Goal: Task Accomplishment & Management: Complete application form

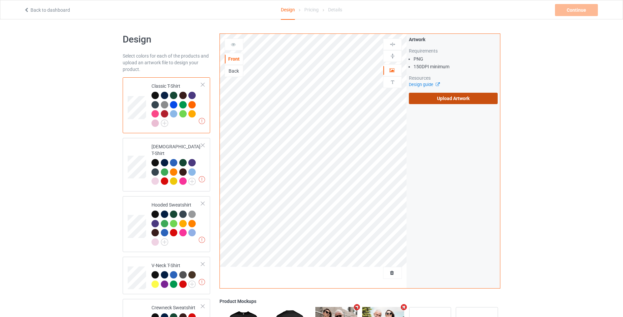
click at [444, 99] on label "Upload Artwork" at bounding box center [453, 98] width 89 height 11
click at [0, 0] on input "Upload Artwork" at bounding box center [0, 0] width 0 height 0
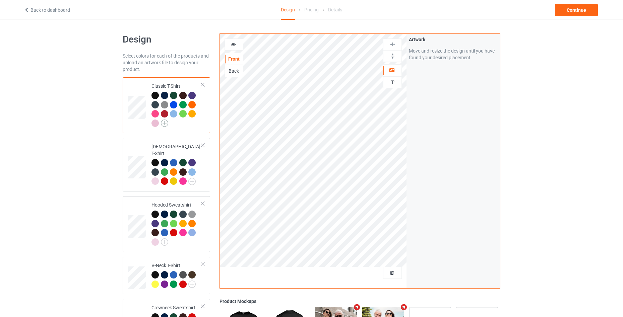
click at [164, 124] on img at bounding box center [164, 123] width 7 height 7
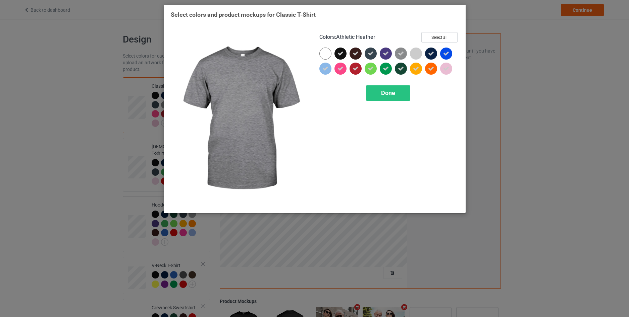
click at [400, 53] on icon at bounding box center [401, 54] width 6 height 6
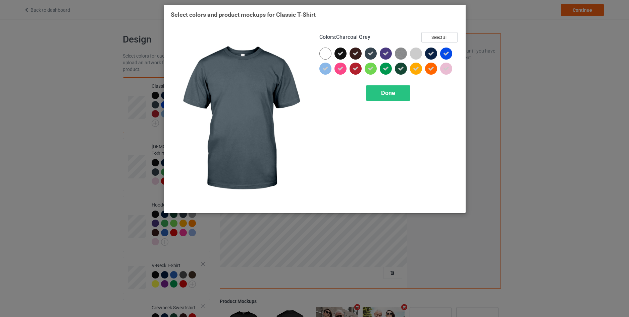
click at [367, 53] on icon at bounding box center [370, 54] width 6 height 6
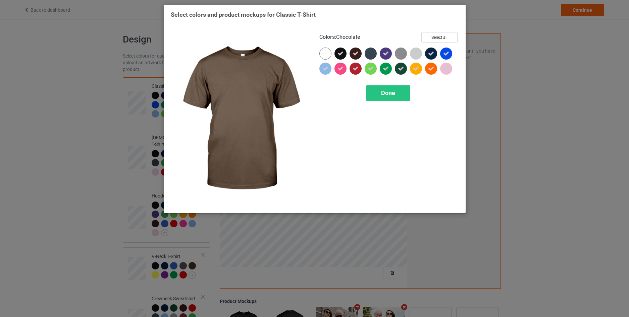
click at [352, 53] on div at bounding box center [355, 54] width 12 height 12
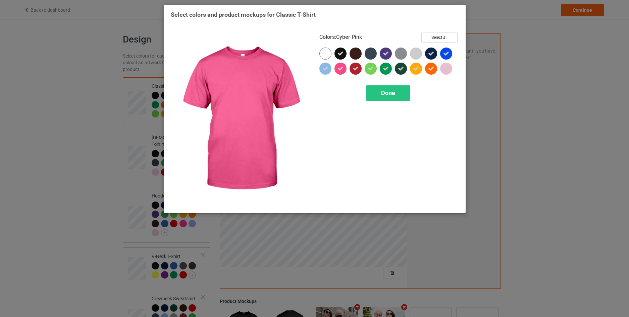
click at [339, 70] on icon at bounding box center [340, 69] width 6 height 6
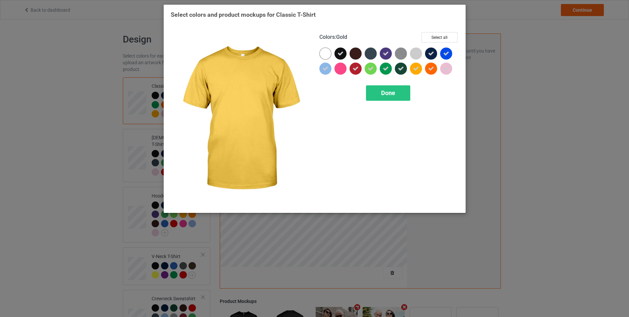
click at [410, 69] on div at bounding box center [416, 69] width 12 height 12
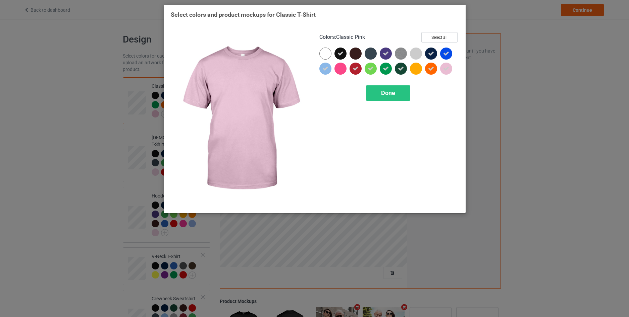
click at [446, 69] on icon at bounding box center [446, 69] width 6 height 6
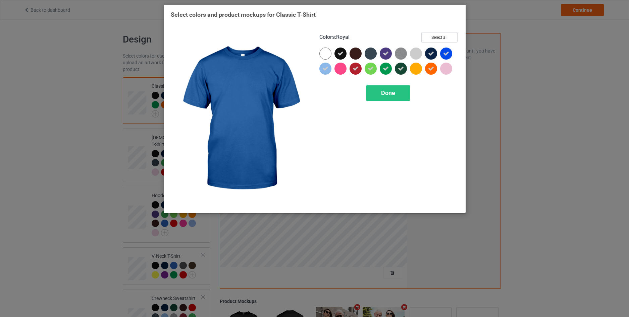
click at [448, 52] on icon at bounding box center [446, 54] width 6 height 6
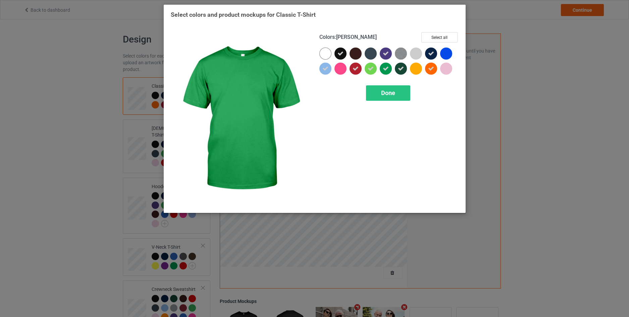
click at [384, 67] on icon at bounding box center [385, 69] width 6 height 6
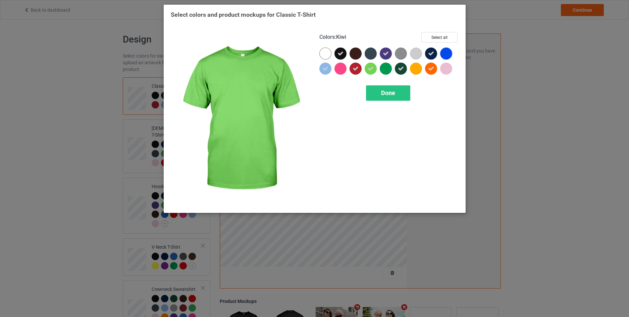
click at [374, 67] on div at bounding box center [370, 69] width 12 height 12
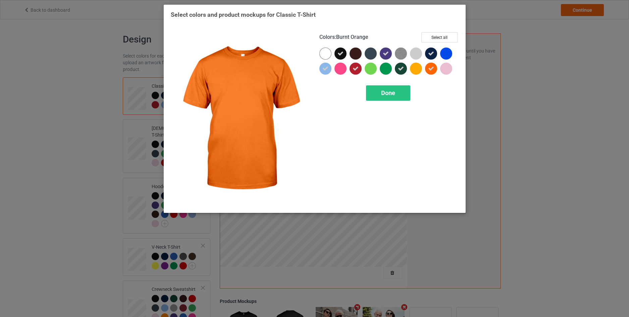
click at [433, 67] on icon at bounding box center [431, 69] width 6 height 6
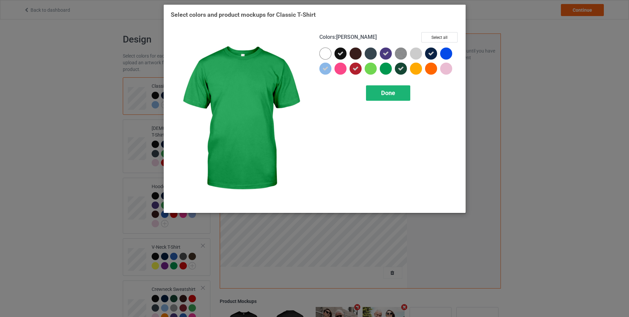
click at [389, 95] on span "Done" at bounding box center [388, 92] width 14 height 7
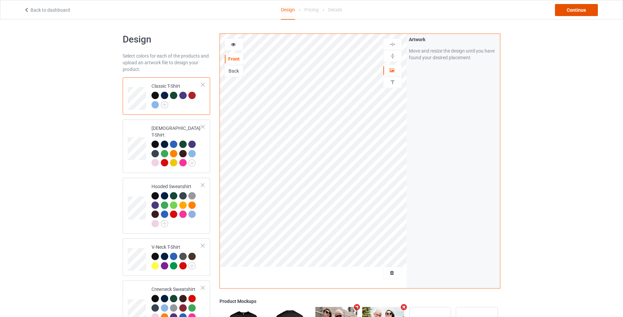
click at [567, 12] on div "Continue" at bounding box center [576, 10] width 43 height 12
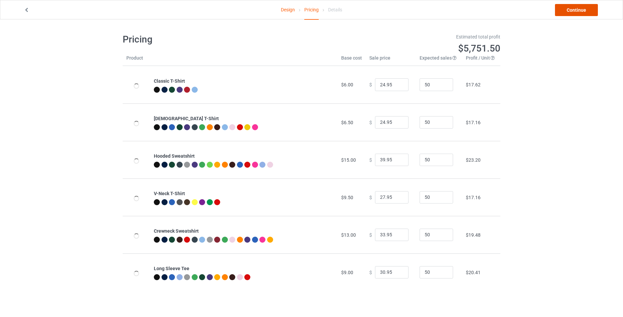
click at [567, 12] on link "Continue" at bounding box center [576, 10] width 43 height 12
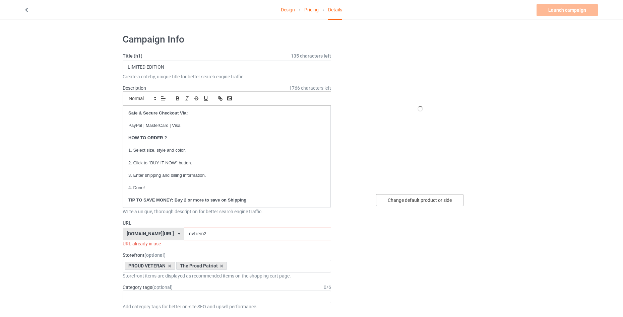
click at [396, 202] on div "Change default product or side" at bounding box center [419, 200] width 87 height 12
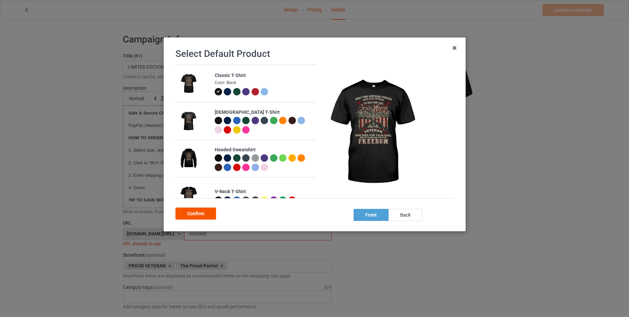
click at [202, 216] on div "Confirm" at bounding box center [195, 214] width 41 height 12
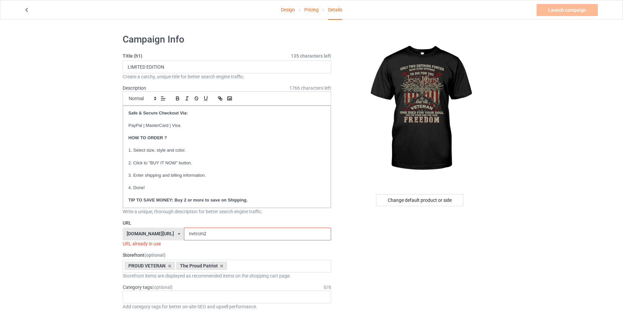
click at [202, 232] on input "nvtrcm2" at bounding box center [257, 234] width 147 height 13
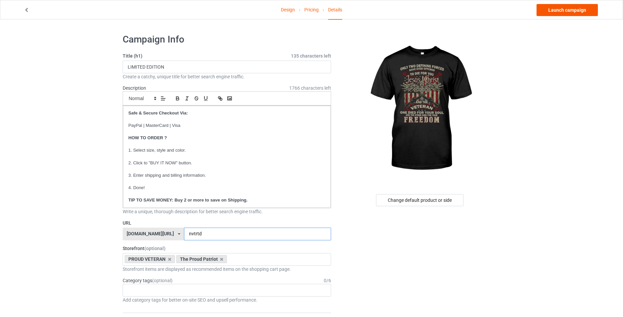
type input "nvtrtd"
click at [569, 10] on link "Launch campaign" at bounding box center [567, 10] width 61 height 12
